Goal: Task Accomplishment & Management: Complete application form

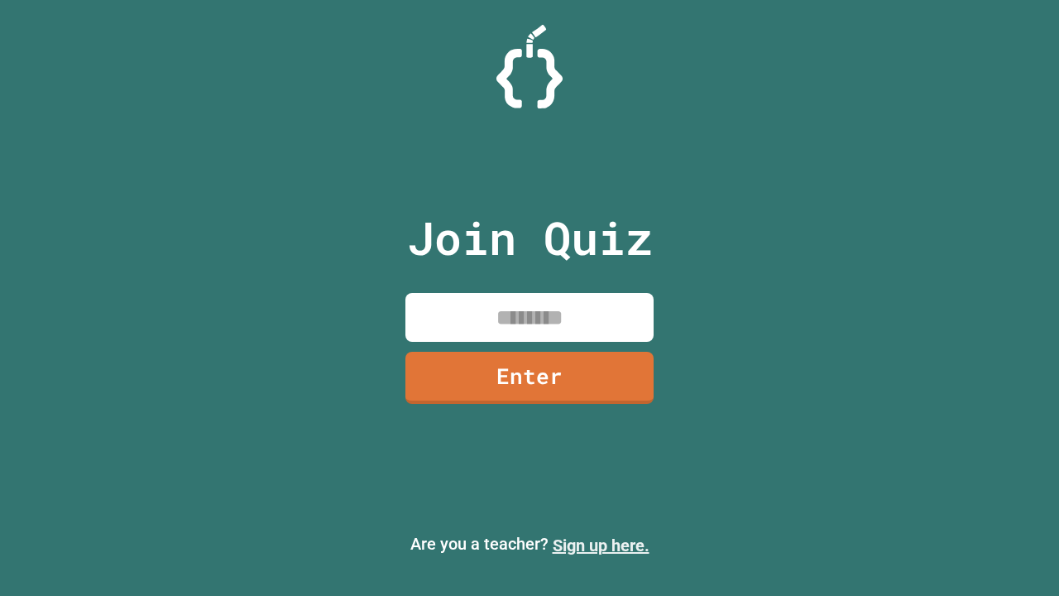
click at [601, 545] on link "Sign up here." at bounding box center [601, 545] width 97 height 20
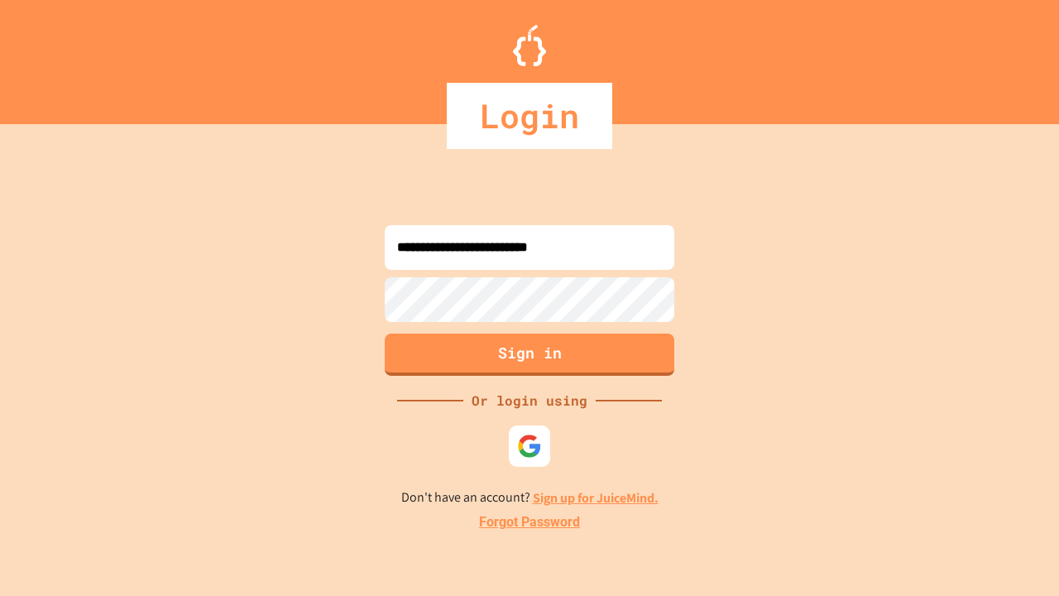
type input "**********"
